Goal: Transaction & Acquisition: Purchase product/service

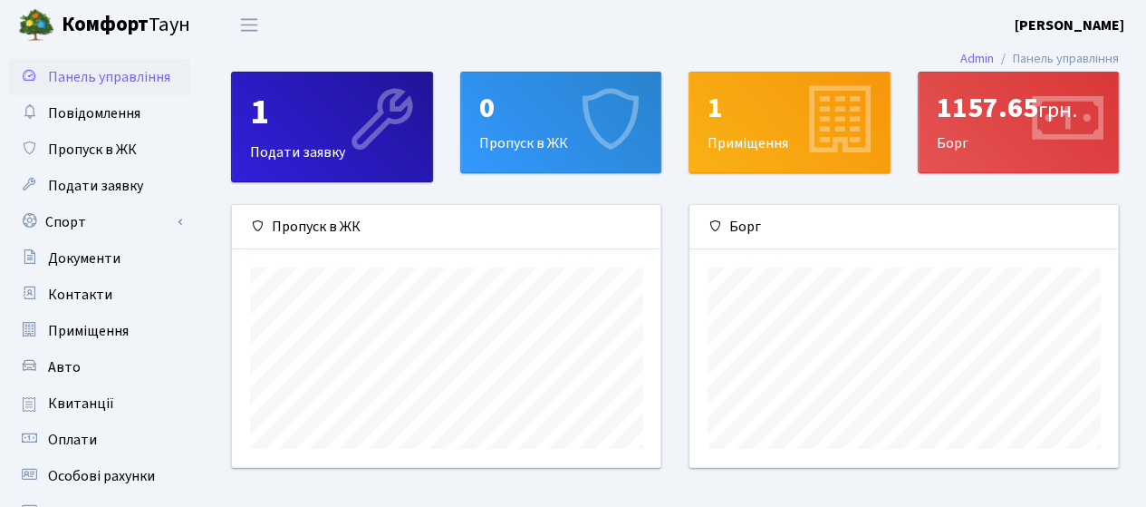
scroll to position [261, 430]
click at [82, 402] on span "Квитанції" at bounding box center [81, 403] width 66 height 20
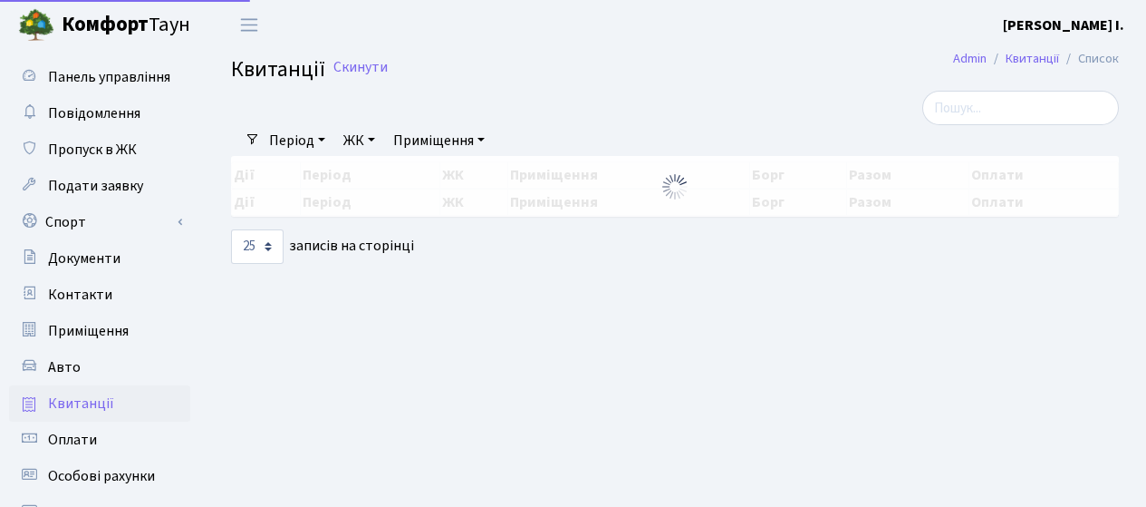
select select "25"
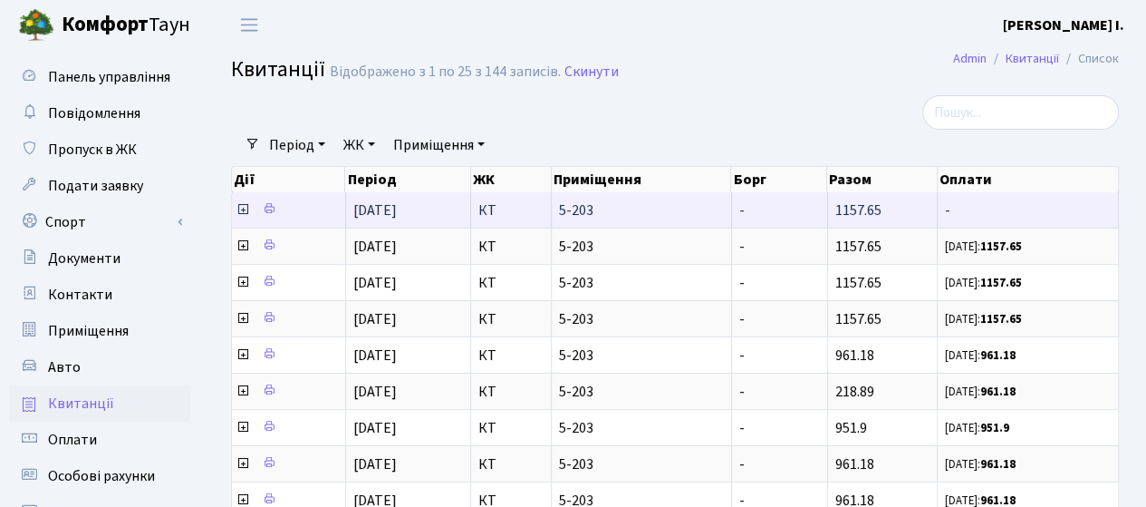
click at [243, 214] on icon at bounding box center [243, 209] width 14 height 14
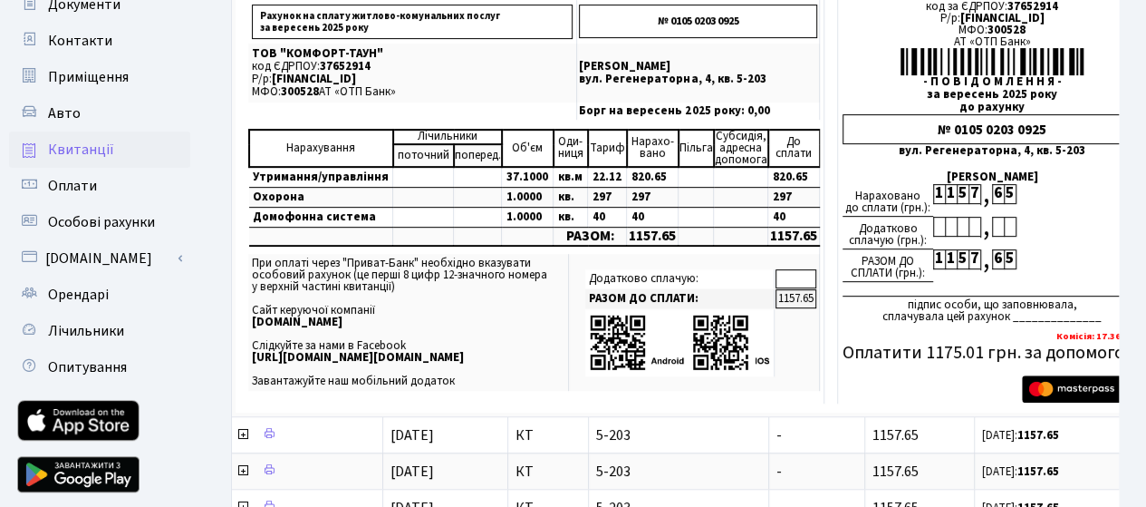
scroll to position [272, 0]
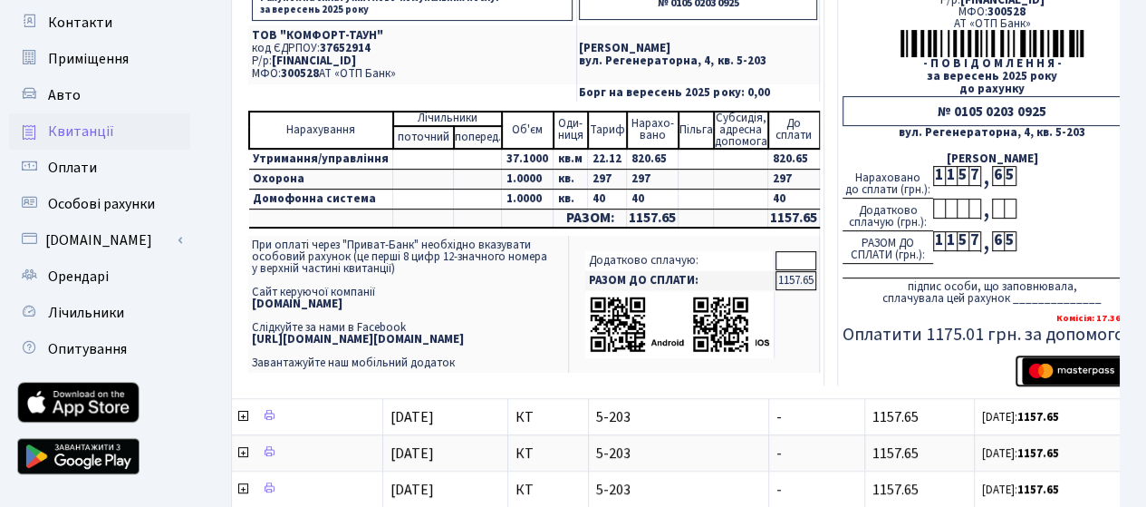
click at [1053, 365] on img "submit" at bounding box center [1079, 370] width 114 height 27
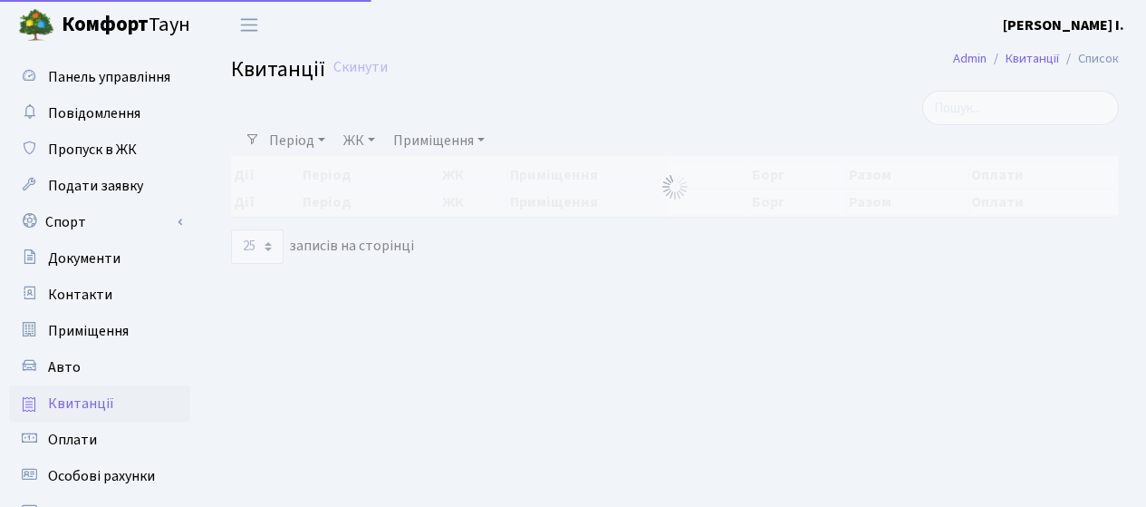
select select "25"
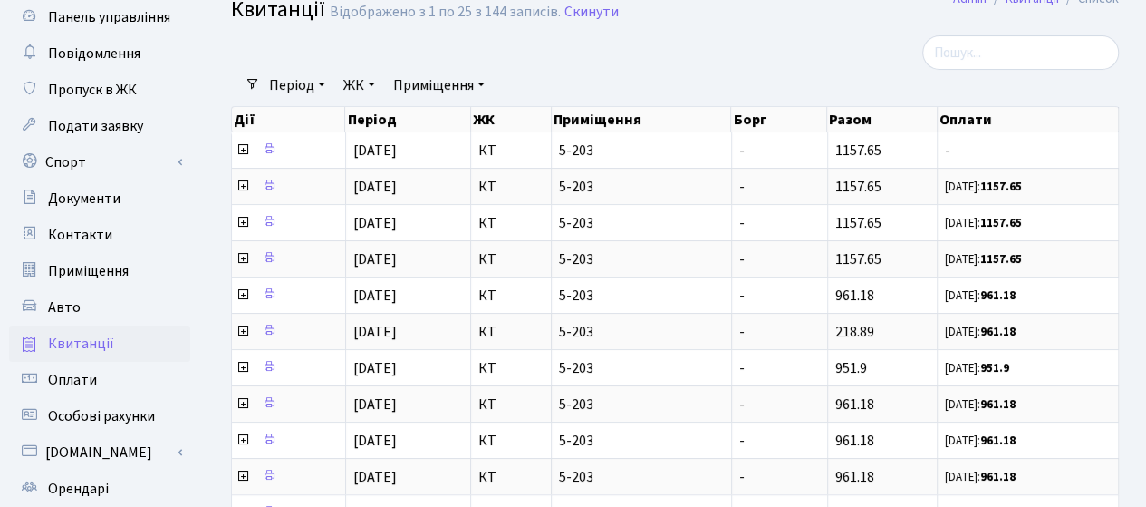
scroll to position [58, 0]
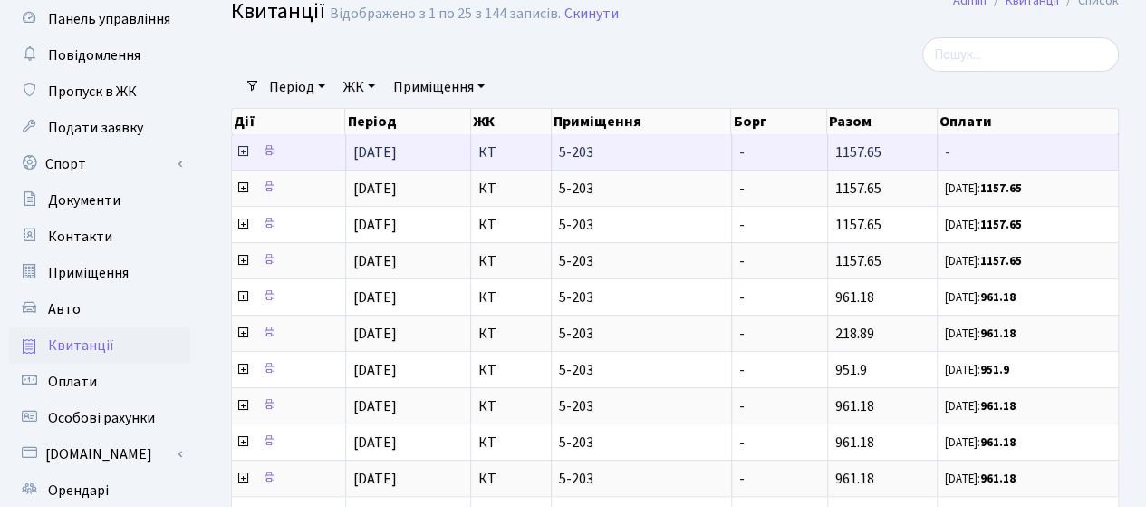
click at [242, 146] on icon at bounding box center [243, 151] width 14 height 14
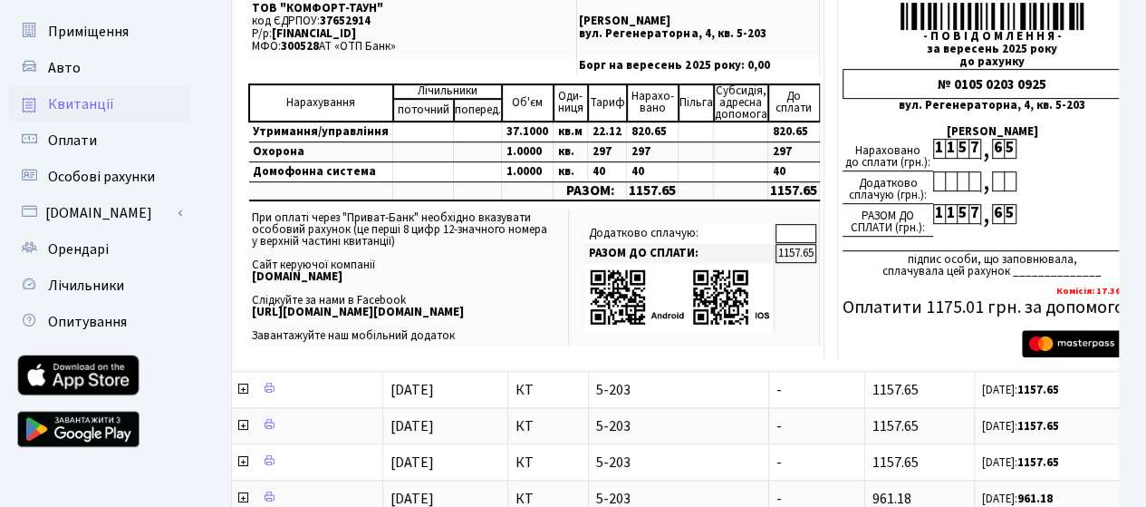
scroll to position [314, 0]
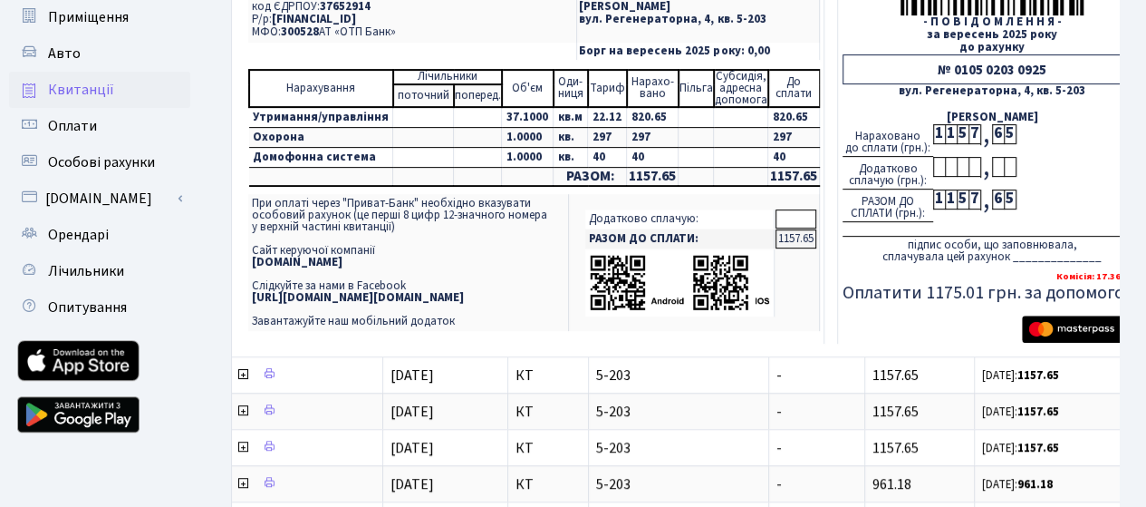
click at [1010, 251] on div "підпис особи, що заповнювала, сплачувала цей рахунок ______________" at bounding box center [992, 249] width 299 height 27
click at [1066, 331] on img "submit" at bounding box center [1079, 328] width 114 height 27
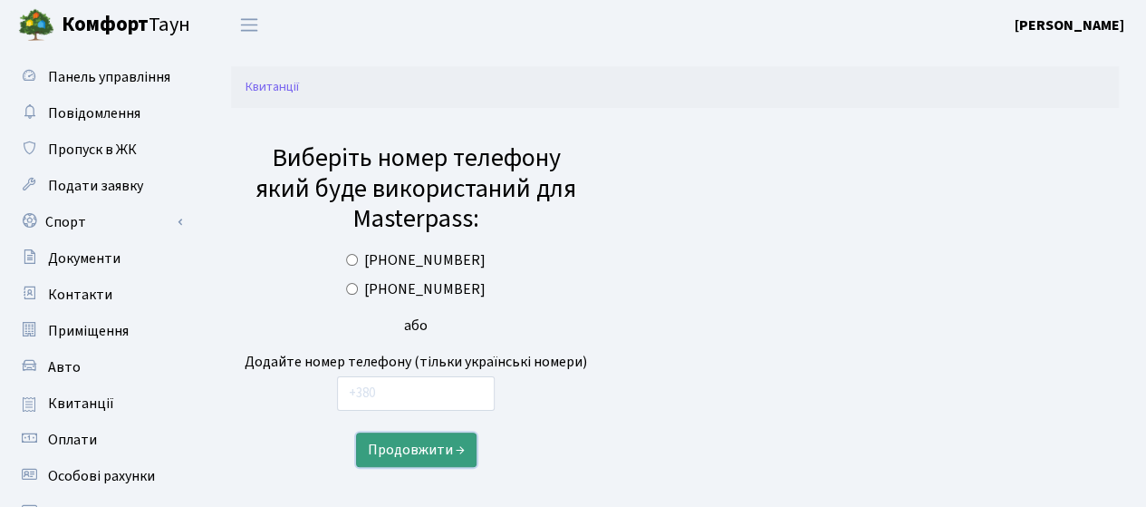
click at [431, 449] on button "Продовжити →" at bounding box center [416, 449] width 121 height 34
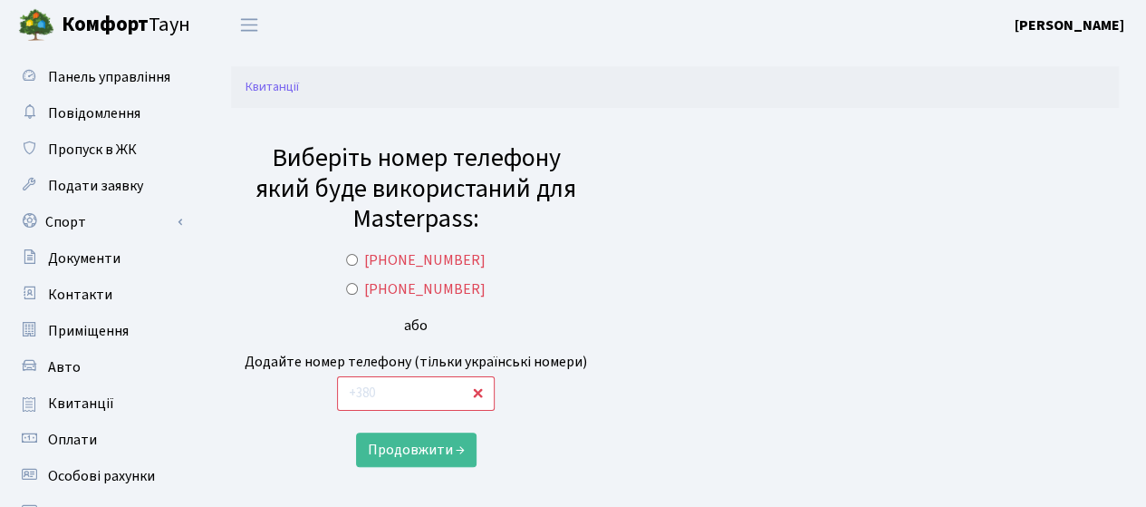
click at [484, 392] on input "text" at bounding box center [416, 393] width 158 height 34
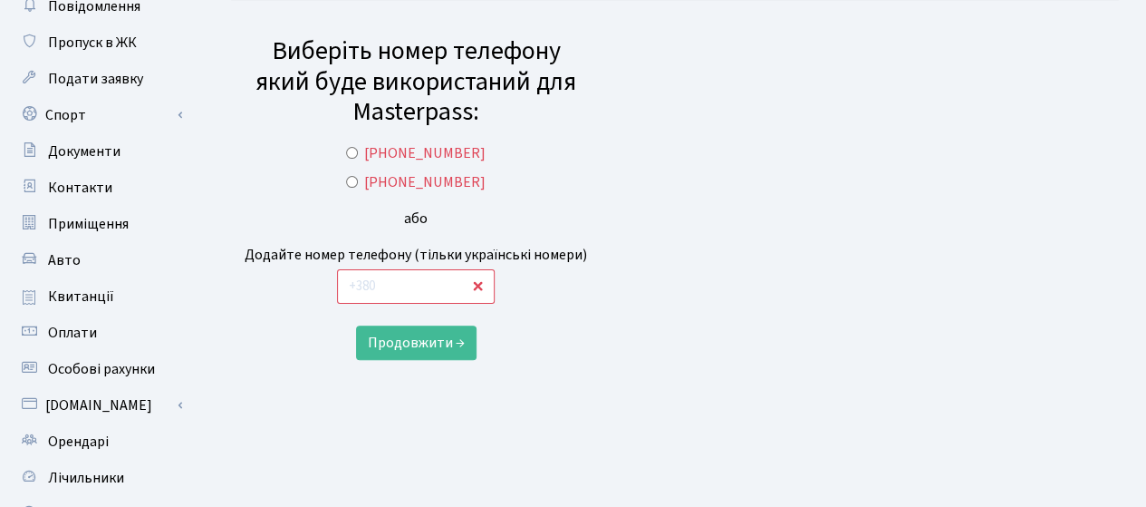
scroll to position [105, 0]
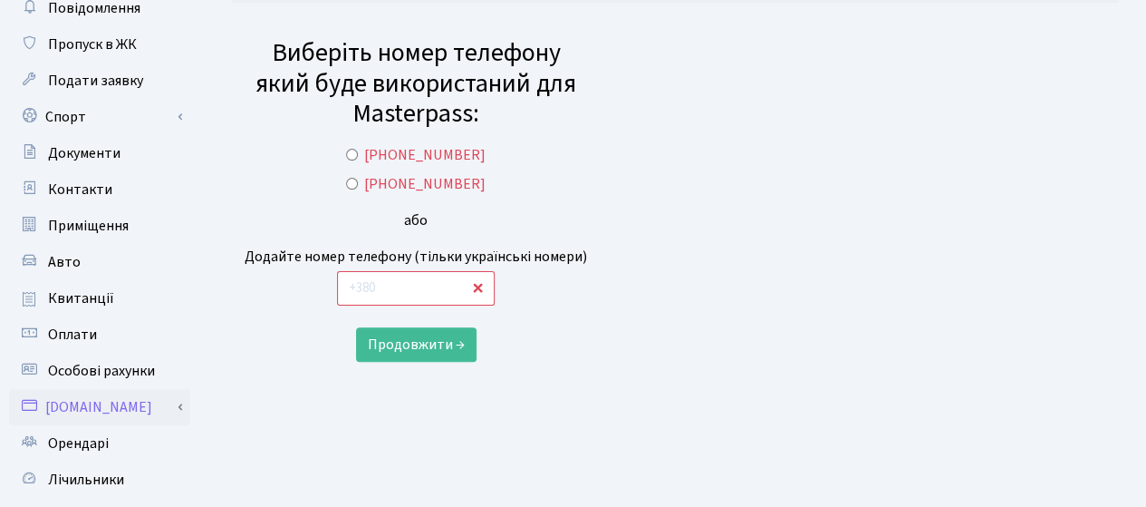
click at [69, 403] on link "[DOMAIN_NAME]" at bounding box center [99, 407] width 181 height 36
click at [105, 443] on link "Оплатити послуги" at bounding box center [99, 443] width 181 height 36
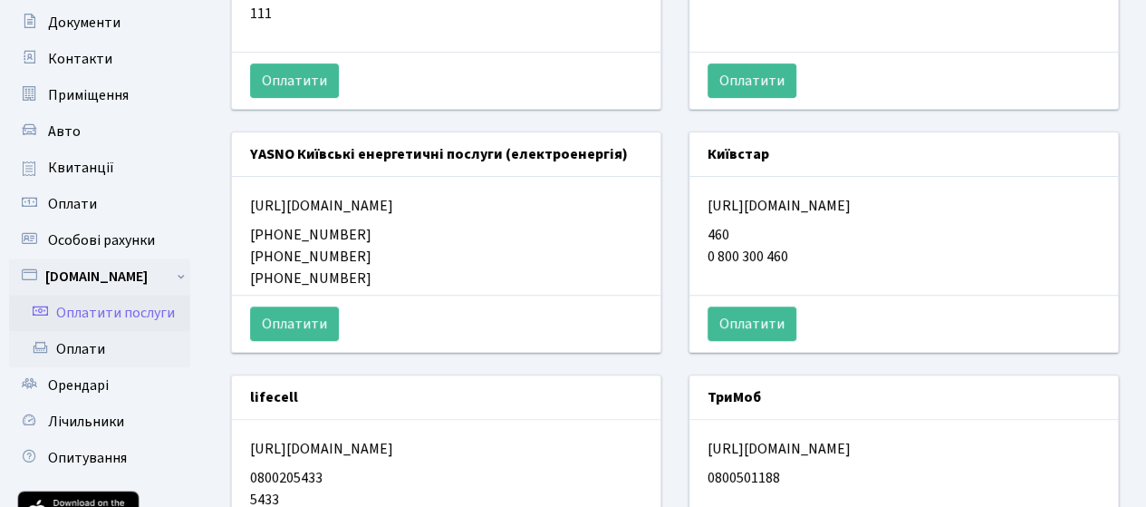
scroll to position [243, 0]
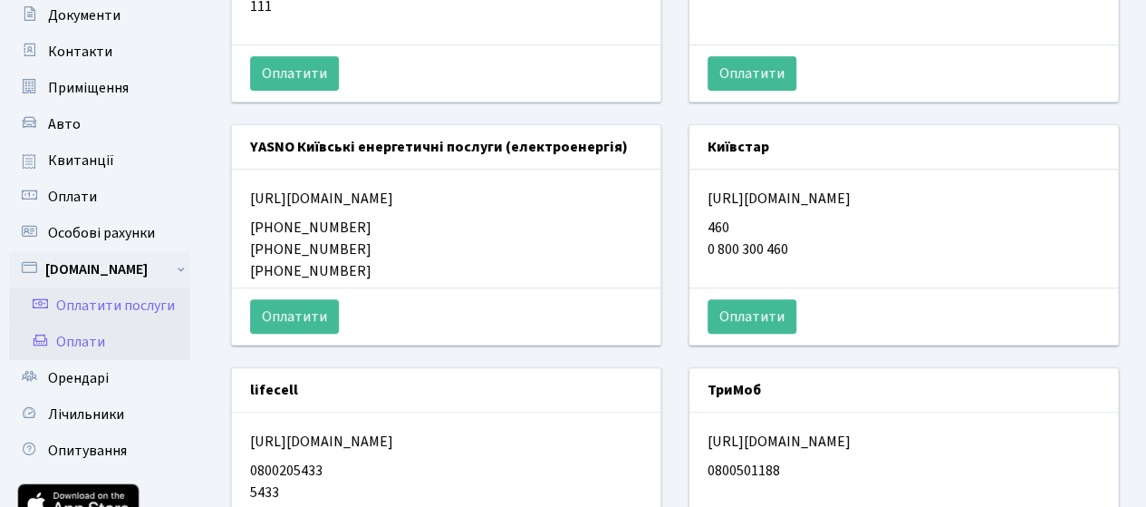
click at [82, 340] on link "Оплати" at bounding box center [99, 342] width 181 height 36
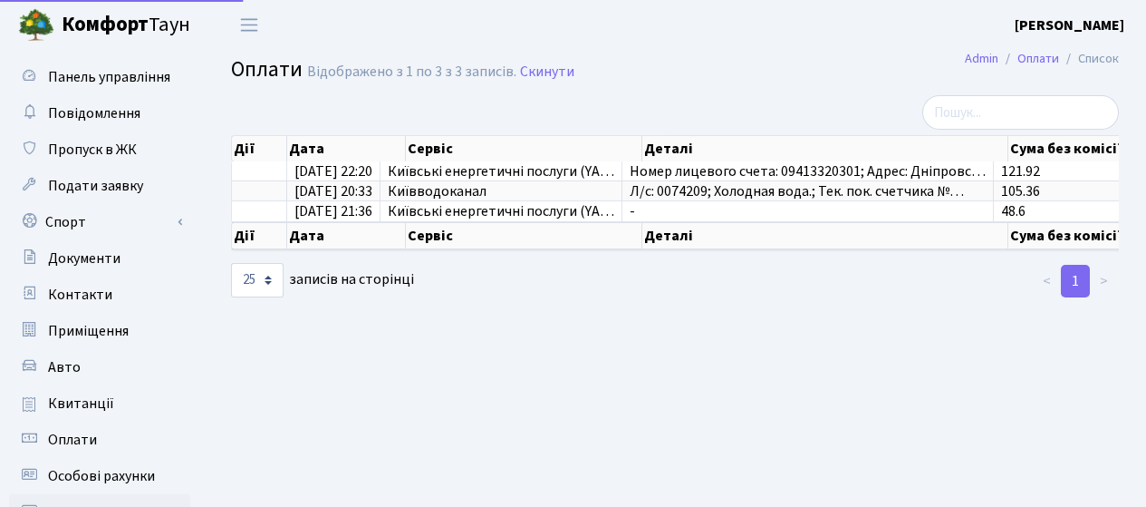
select select "25"
click at [92, 391] on link "Квитанції" at bounding box center [99, 403] width 181 height 36
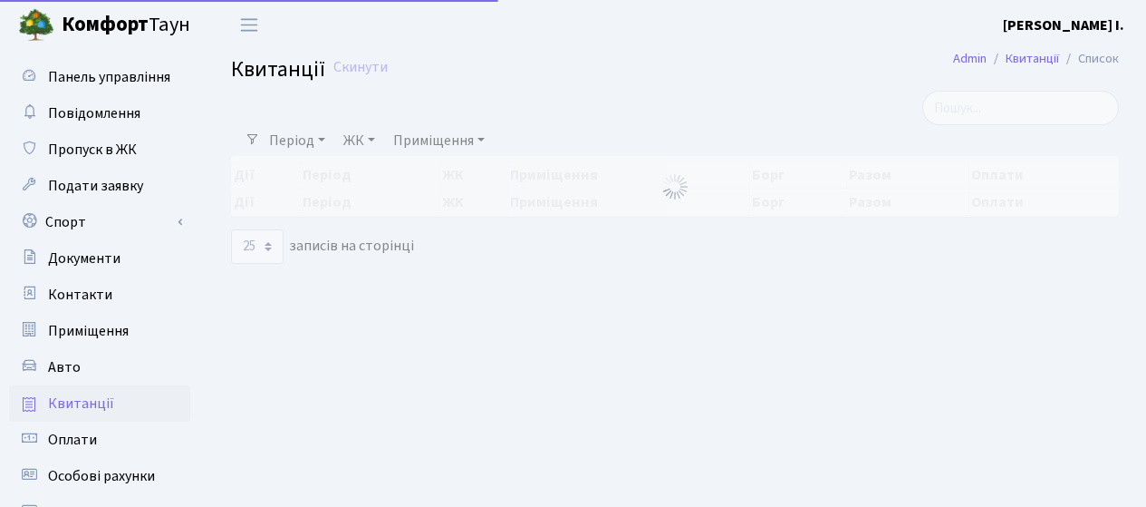
select select "25"
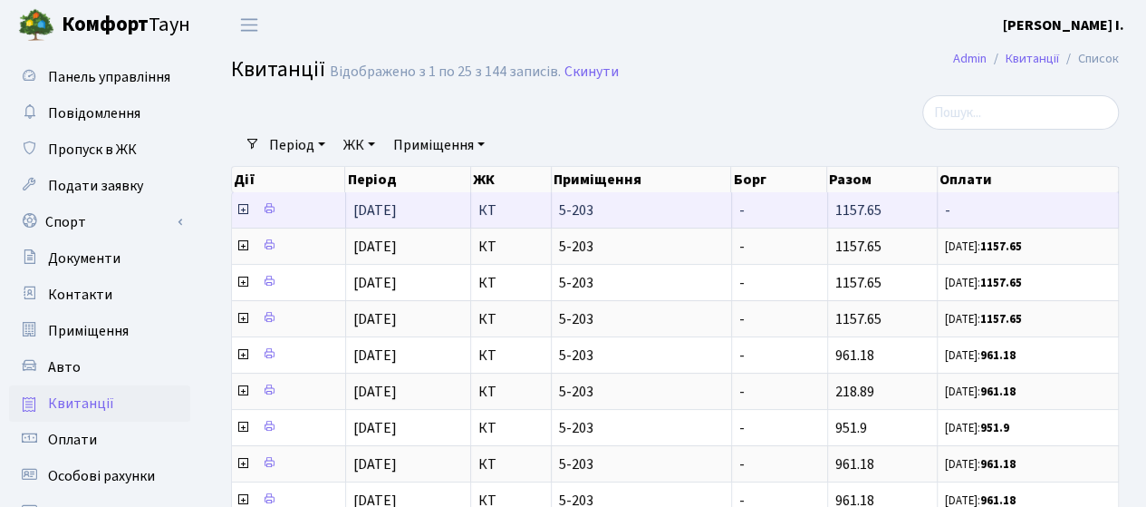
click at [245, 213] on icon at bounding box center [243, 209] width 14 height 14
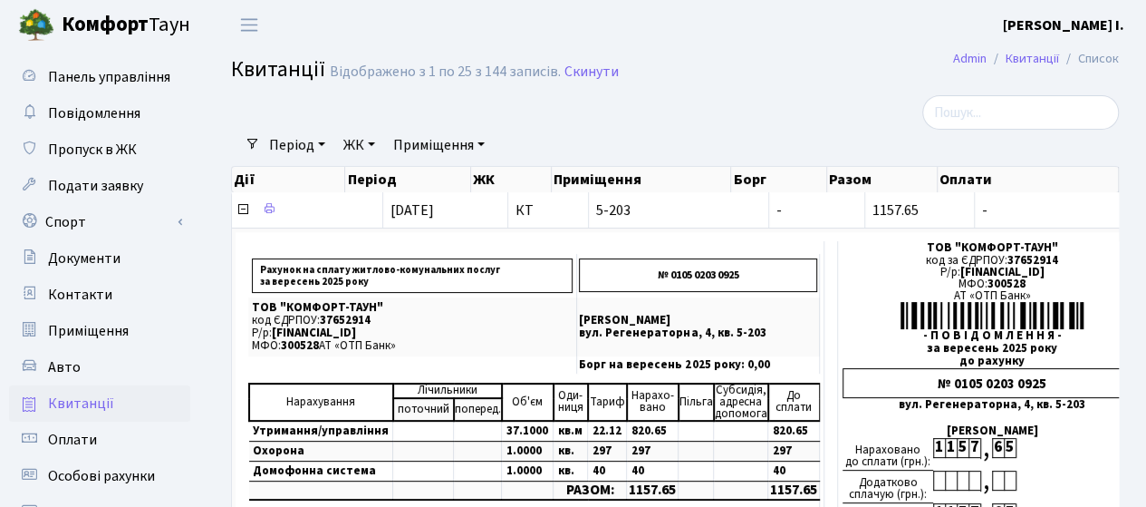
click at [1084, 24] on b "[PERSON_NAME] І." at bounding box center [1063, 25] width 121 height 20
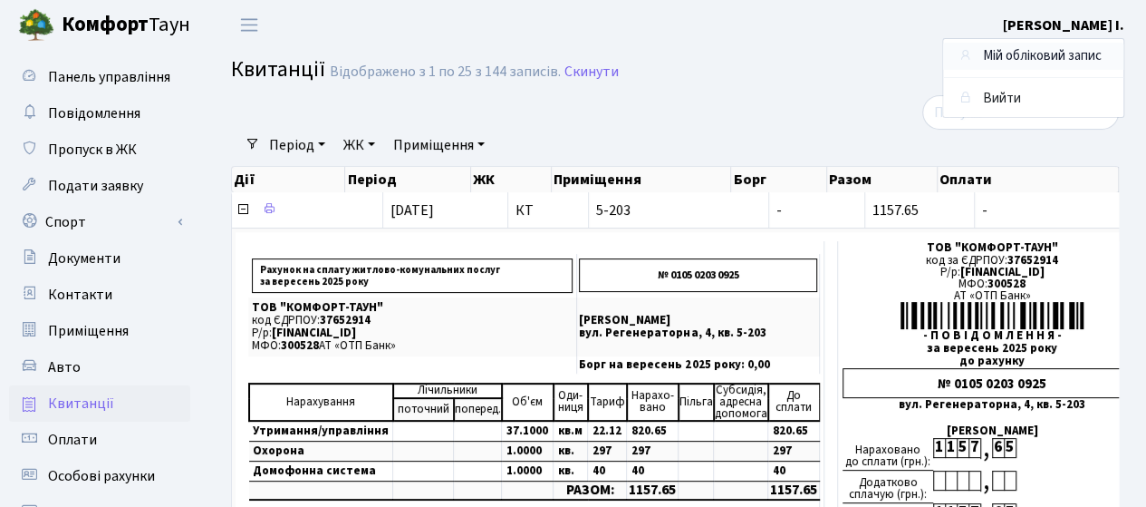
click at [1057, 52] on link "Мій обліковий запис" at bounding box center [1033, 57] width 180 height 28
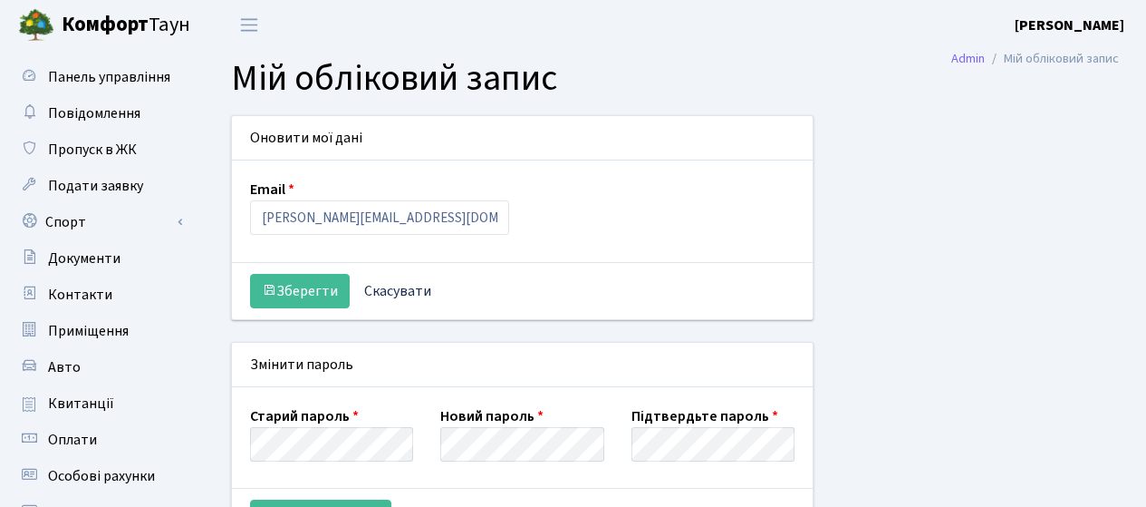
select select
click at [89, 403] on span "Квитанції" at bounding box center [81, 403] width 66 height 20
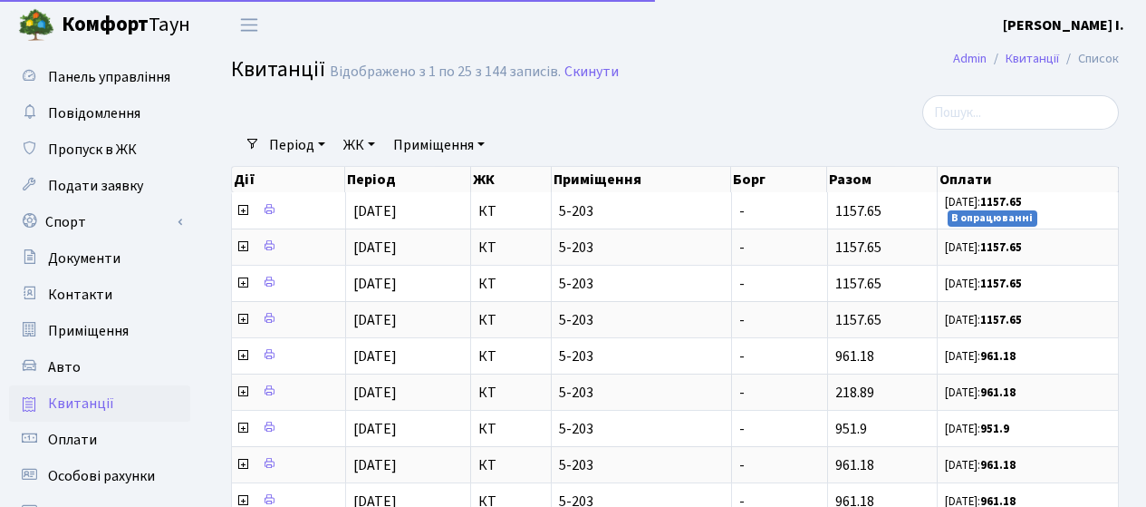
select select "25"
